Goal: Browse casually: Explore the website without a specific task or goal

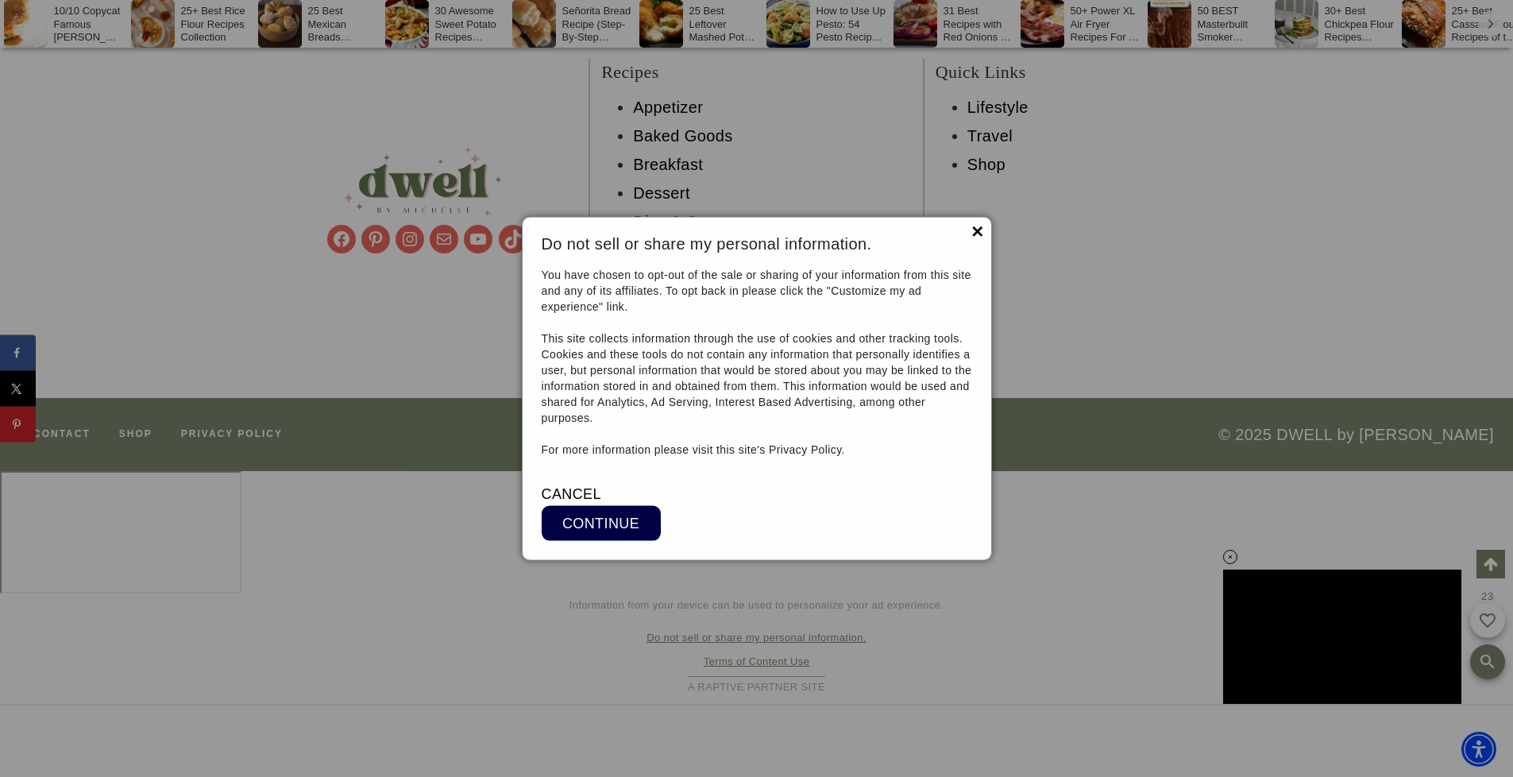
scroll to position [34053, 0]
